Goal: Find specific page/section: Find specific page/section

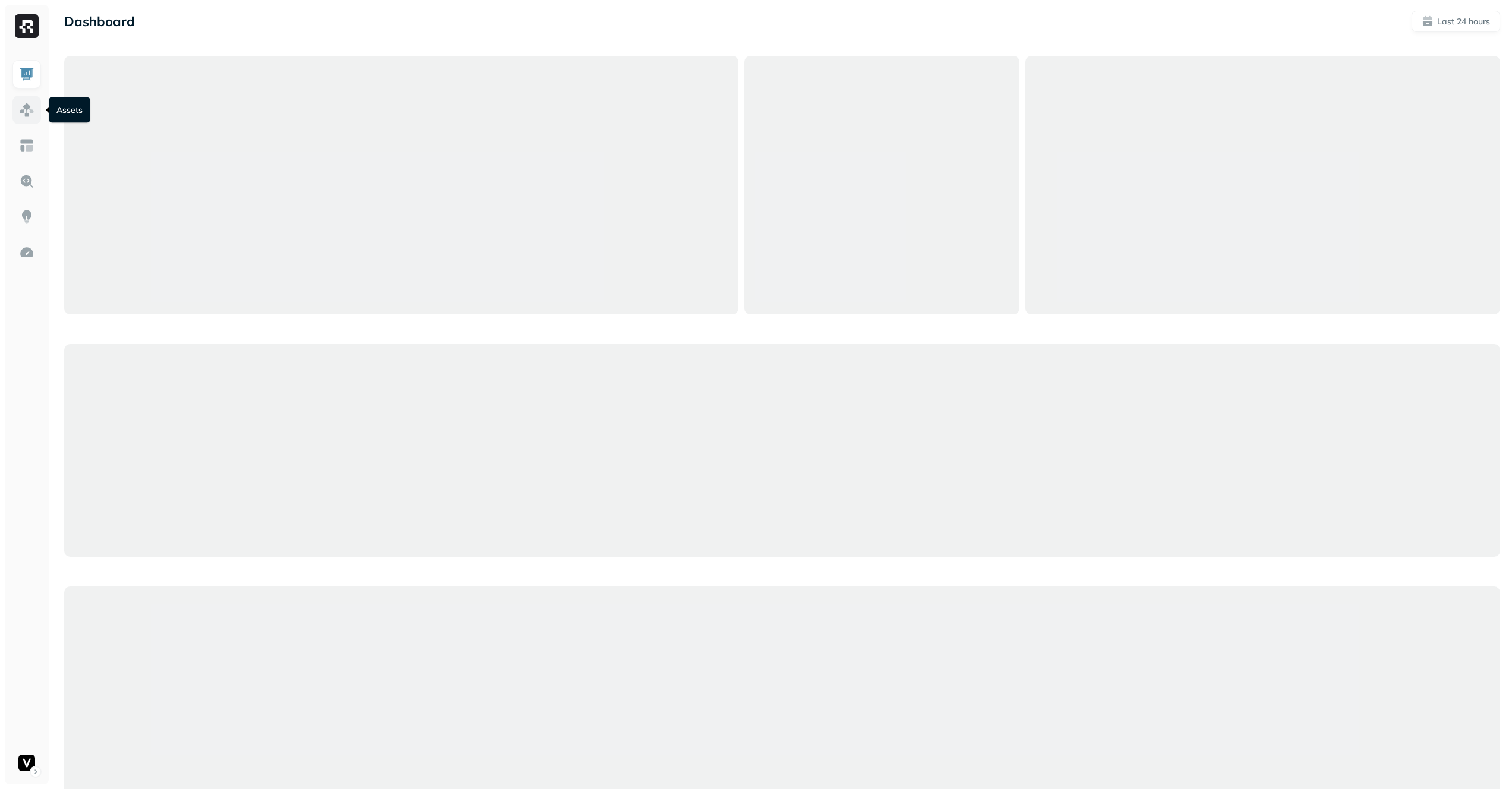
click at [19, 106] on link at bounding box center [26, 110] width 29 height 29
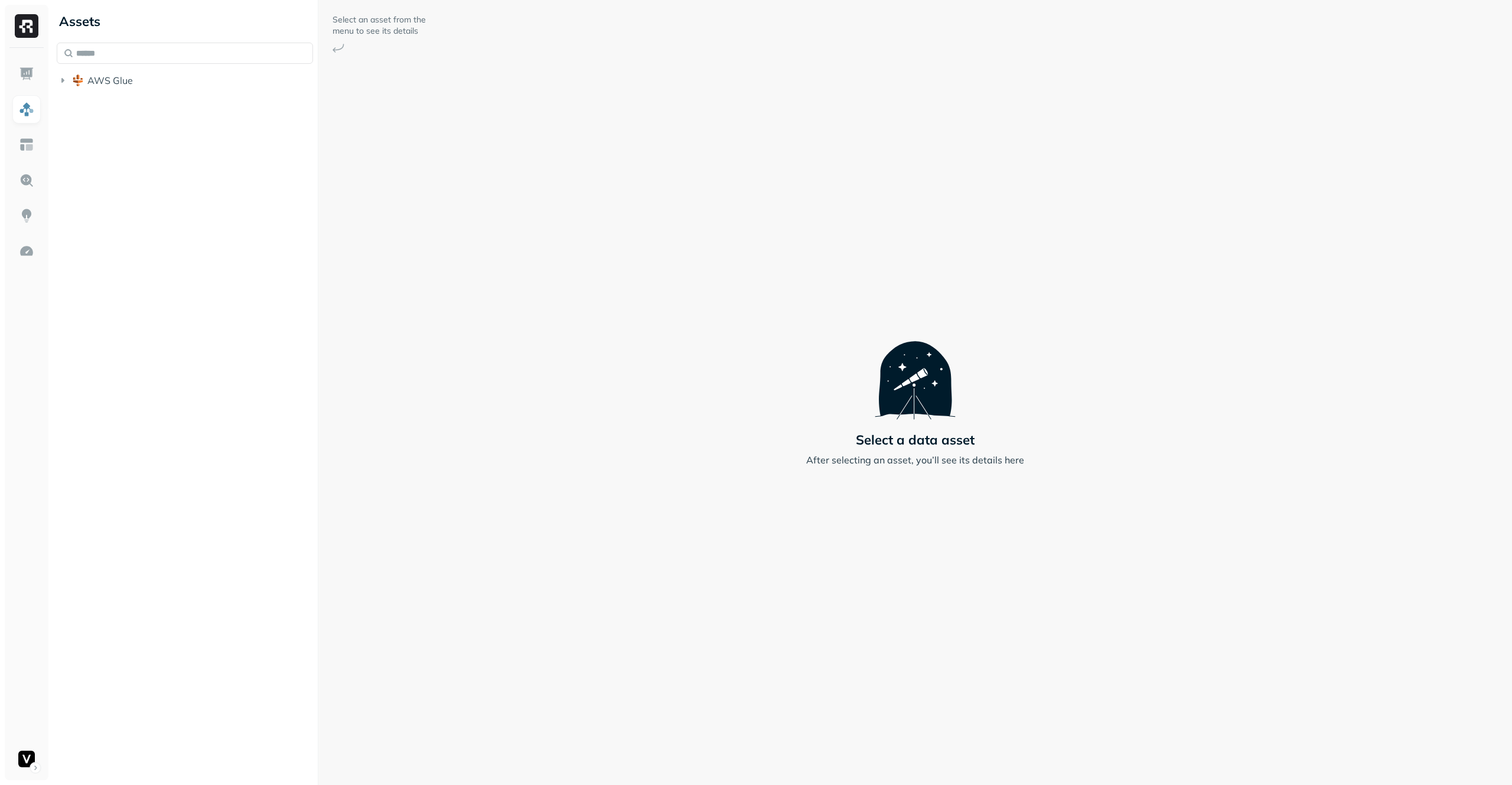
click at [100, 81] on span "AWS Glue" at bounding box center [110, 80] width 46 height 12
click at [108, 98] on span "adn_lakehouse_bronze" at bounding box center [149, 102] width 101 height 12
click at [128, 123] on p "( 52 )" at bounding box center [136, 125] width 18 height 12
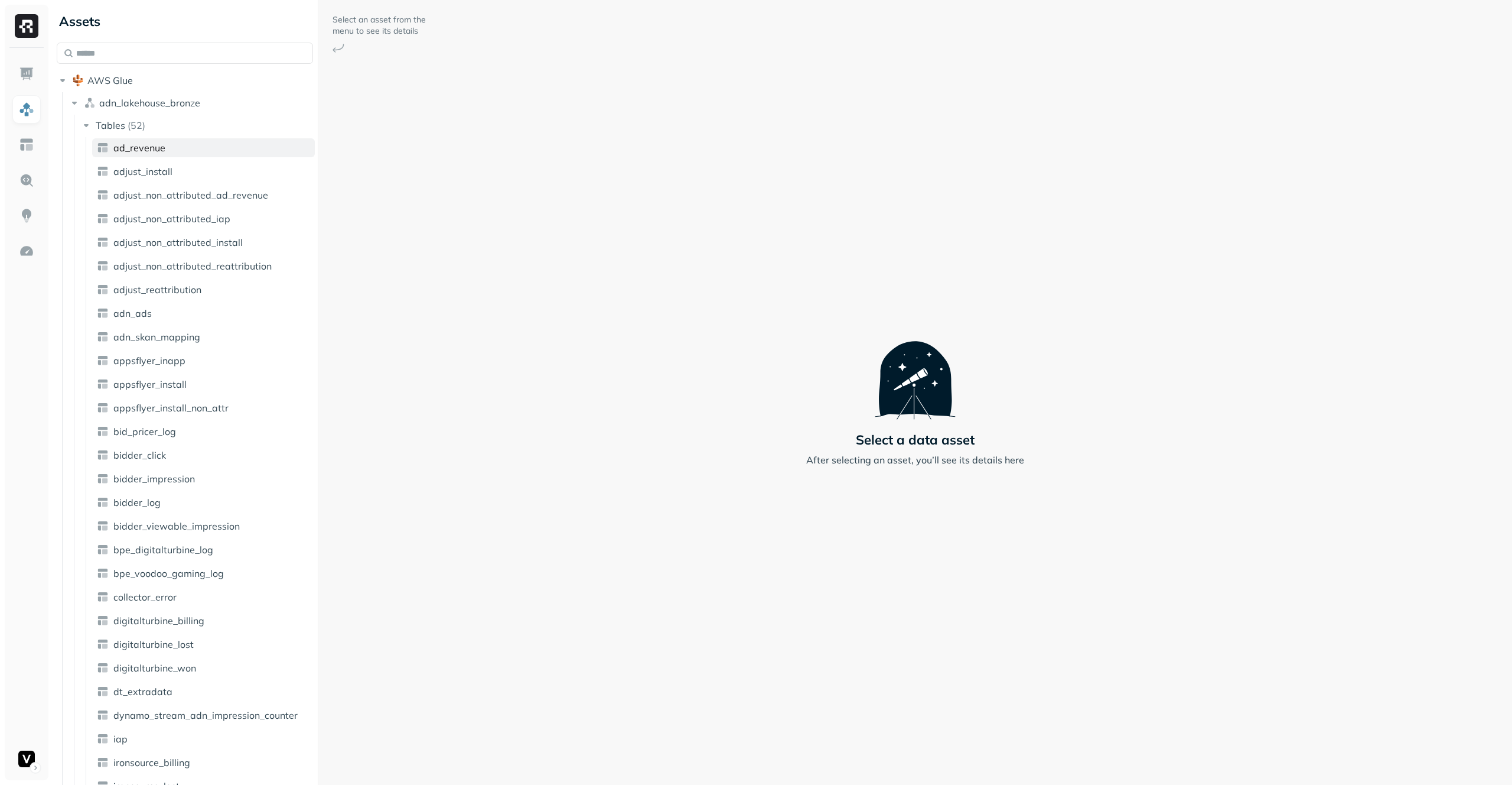
click at [141, 146] on span "ad_revenue" at bounding box center [139, 147] width 52 height 12
